Goal: Communication & Community: Answer question/provide support

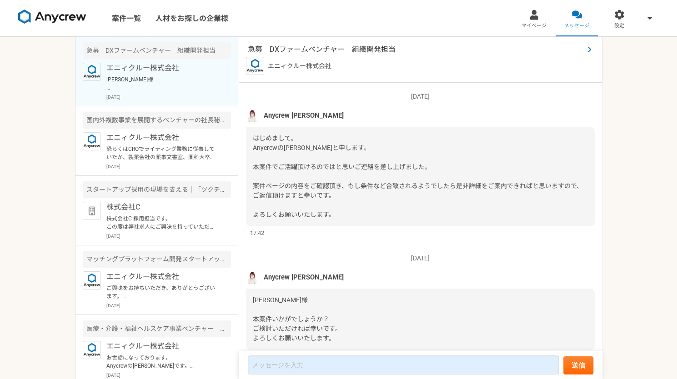
click at [310, 49] on span "急募　DXファームベンチャー　組織開発担当" at bounding box center [416, 49] width 336 height 11
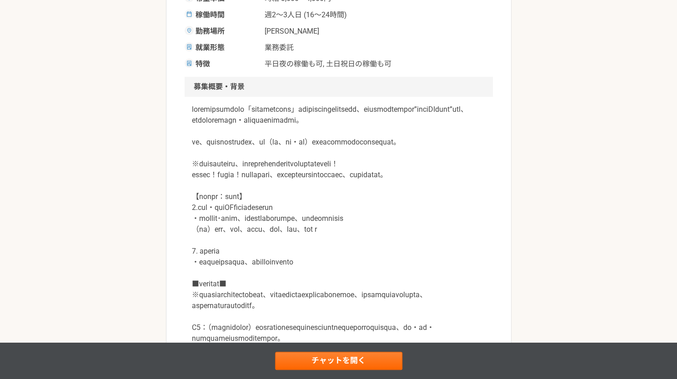
scroll to position [182, 0]
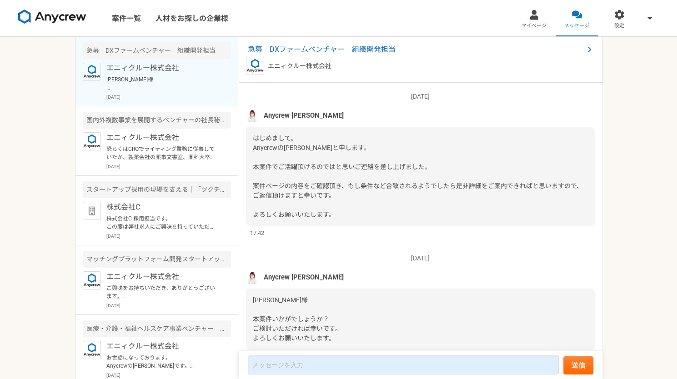
scroll to position [36, 0]
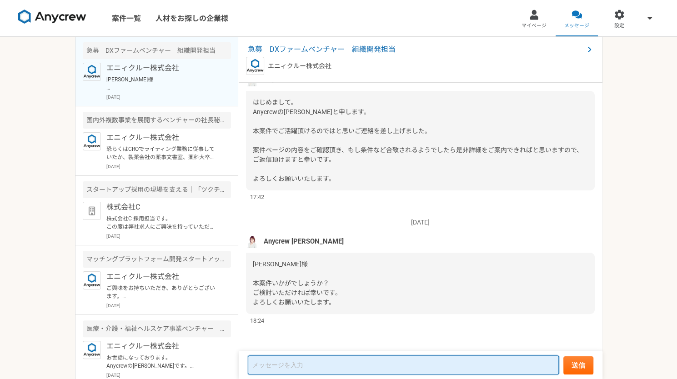
click at [352, 368] on textarea at bounding box center [403, 364] width 311 height 19
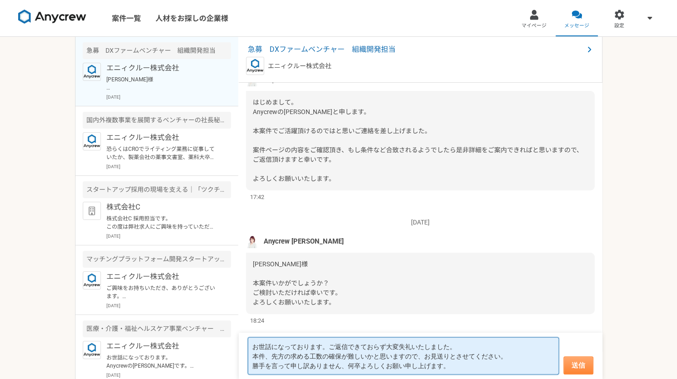
type textarea "お世話になっております。ご返信できておらず大変失礼いたしました。 本件、先方の求める工数の確保が難しいかと思いますので、お見送りとさせてください。 勝手を言っ…"
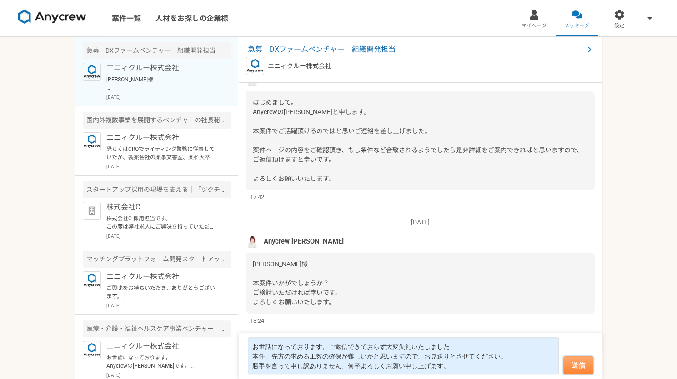
click at [586, 360] on button "送信" at bounding box center [578, 365] width 30 height 18
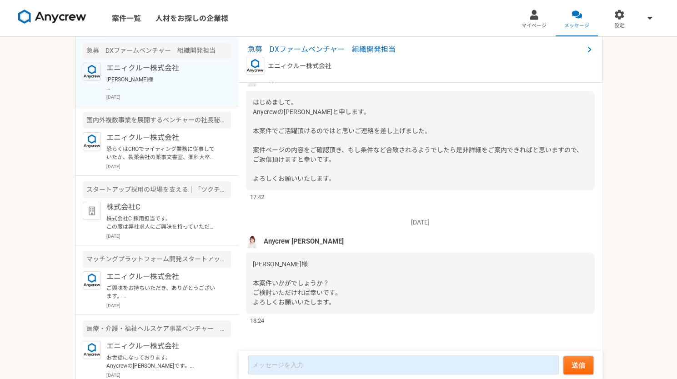
scroll to position [123, 0]
